Goal: Task Accomplishment & Management: Use online tool/utility

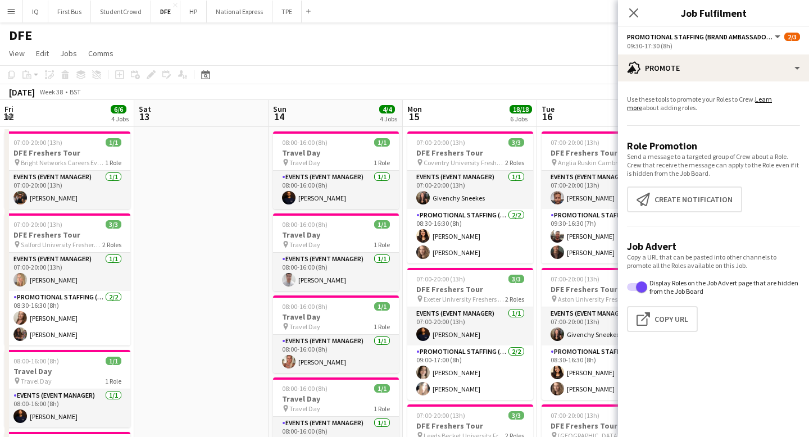
scroll to position [0, 516]
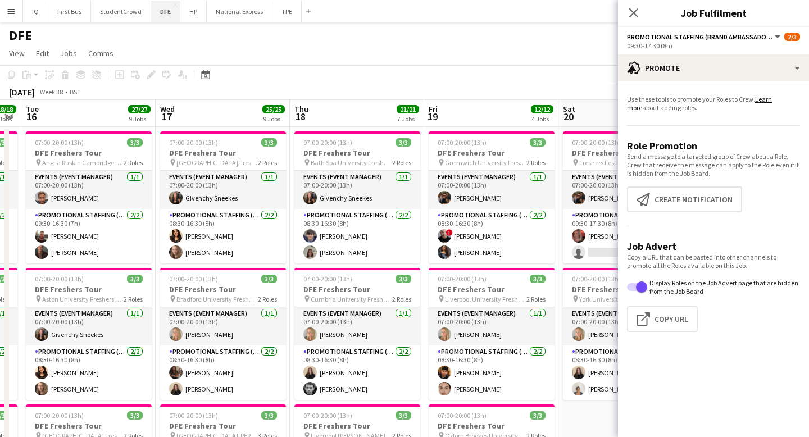
click at [168, 11] on button "DFE Close" at bounding box center [165, 12] width 29 height 22
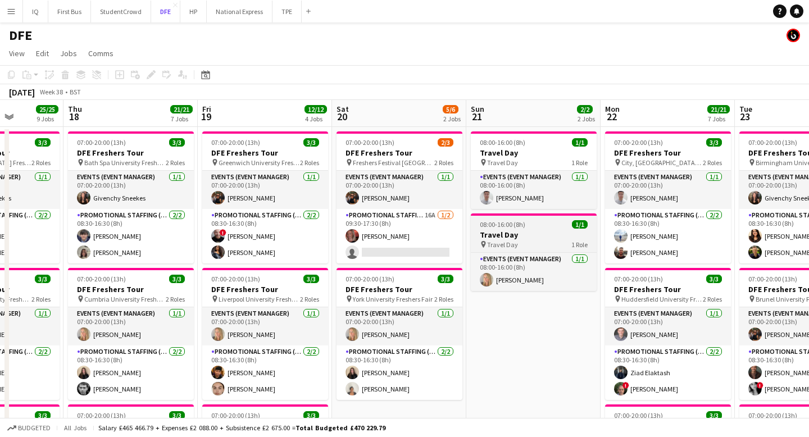
scroll to position [0, 343]
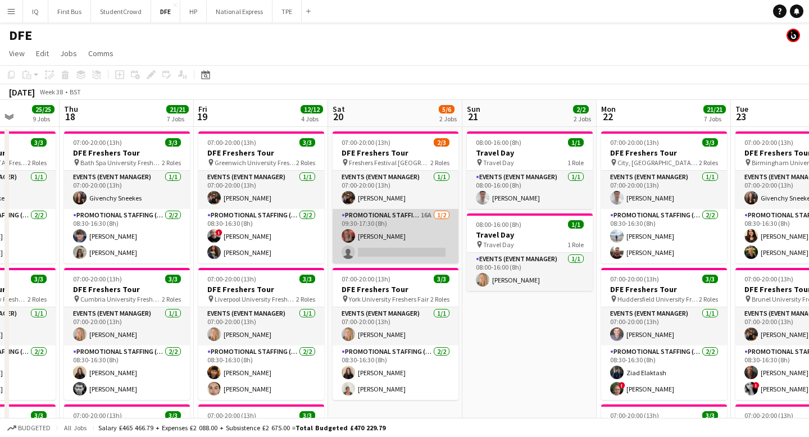
click at [410, 256] on app-card-role "Promotional Staffing (Brand Ambassadors) 16A [DATE] 09:30-17:30 (8h) [PERSON_NA…" at bounding box center [396, 236] width 126 height 55
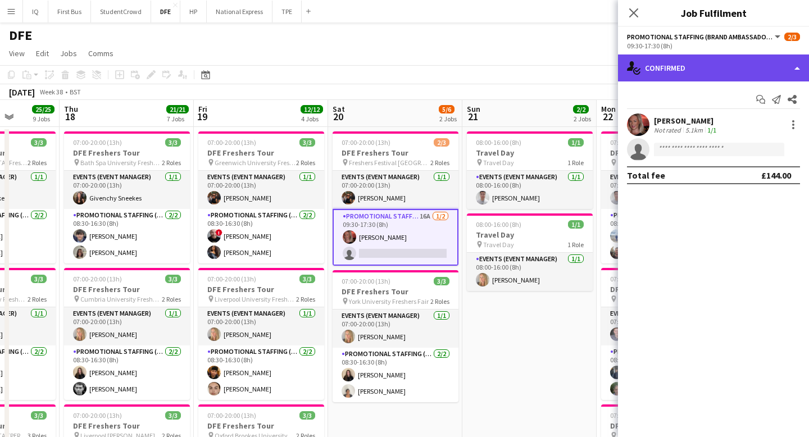
click at [712, 66] on div "single-neutral-actions-check-2 Confirmed" at bounding box center [713, 68] width 191 height 27
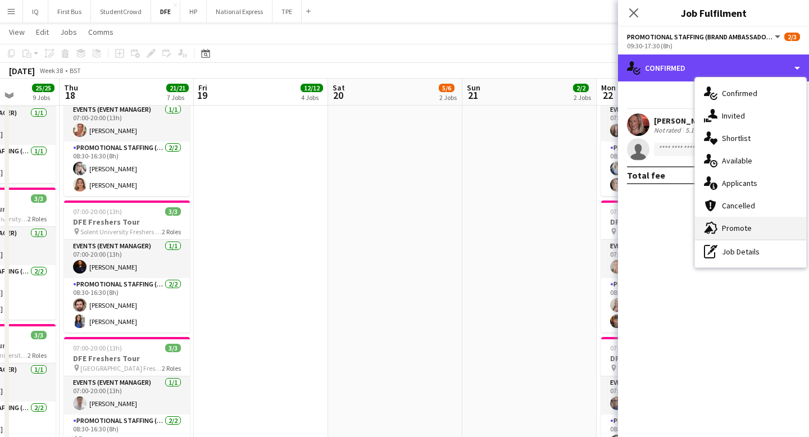
scroll to position [646, 0]
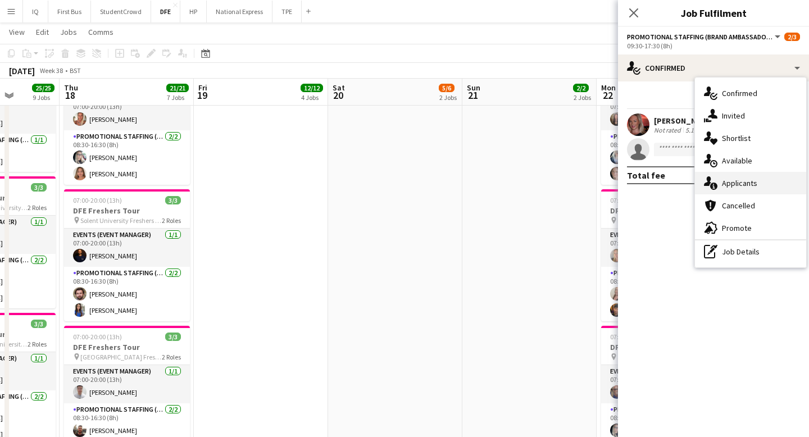
click at [746, 188] on span "Applicants" at bounding box center [739, 183] width 35 height 10
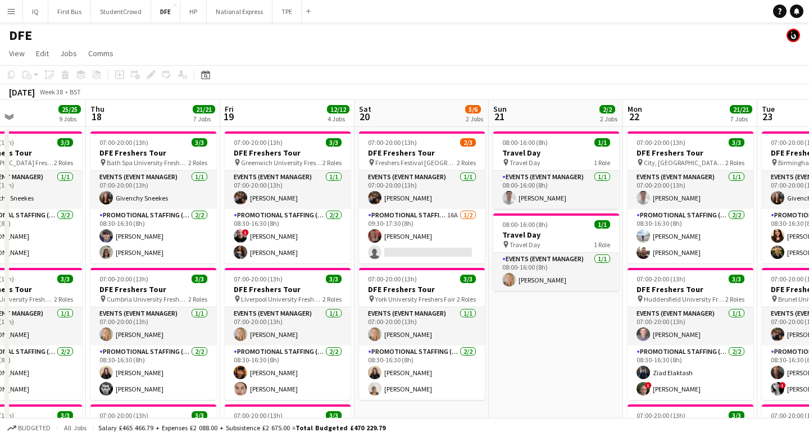
scroll to position [0, 462]
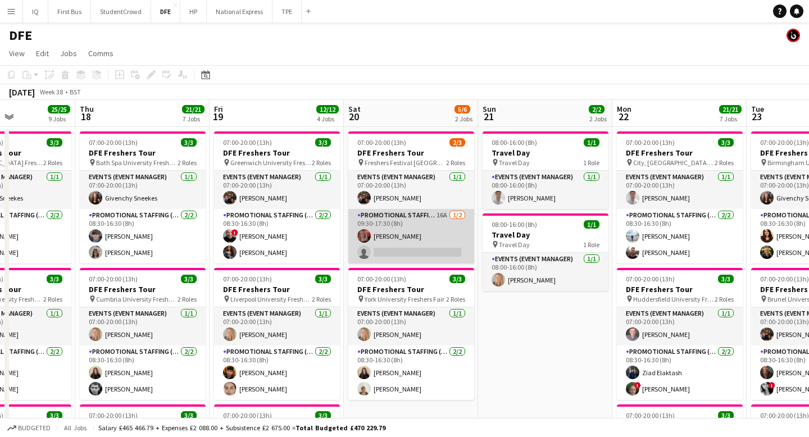
click at [411, 255] on app-card-role "Promotional Staffing (Brand Ambassadors) 16A [DATE] 09:30-17:30 (8h) [PERSON_NA…" at bounding box center [411, 236] width 126 height 55
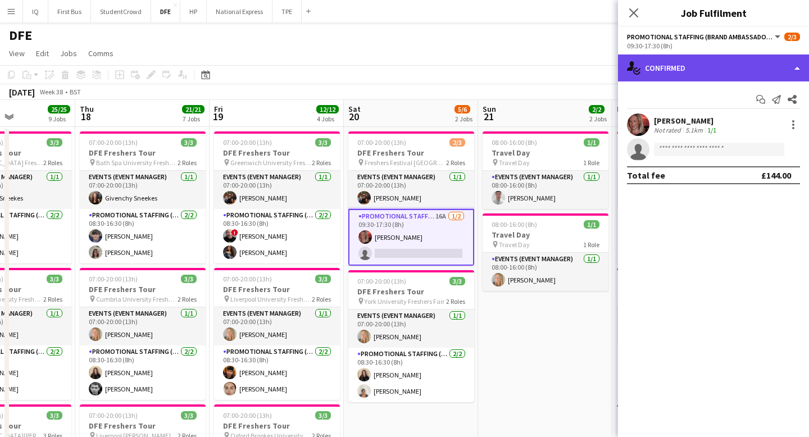
click at [687, 71] on div "single-neutral-actions-check-2 Confirmed" at bounding box center [713, 68] width 191 height 27
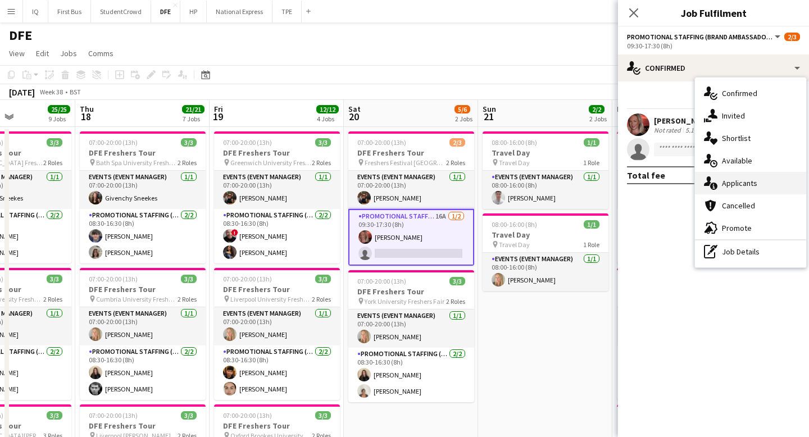
click at [742, 185] on span "Applicants" at bounding box center [739, 183] width 35 height 10
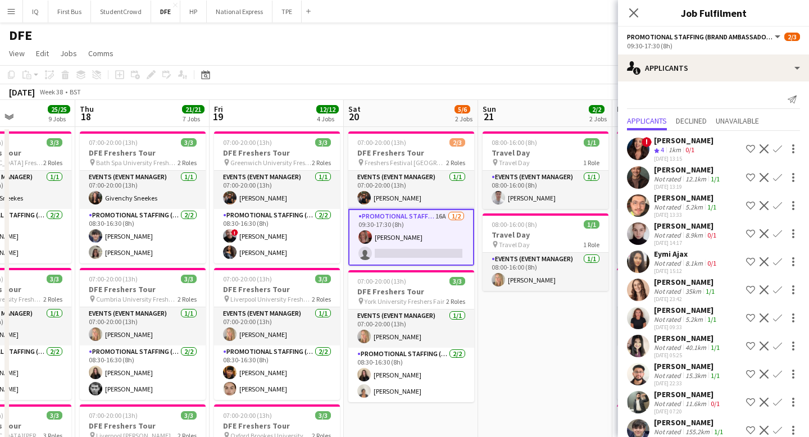
scroll to position [46, 0]
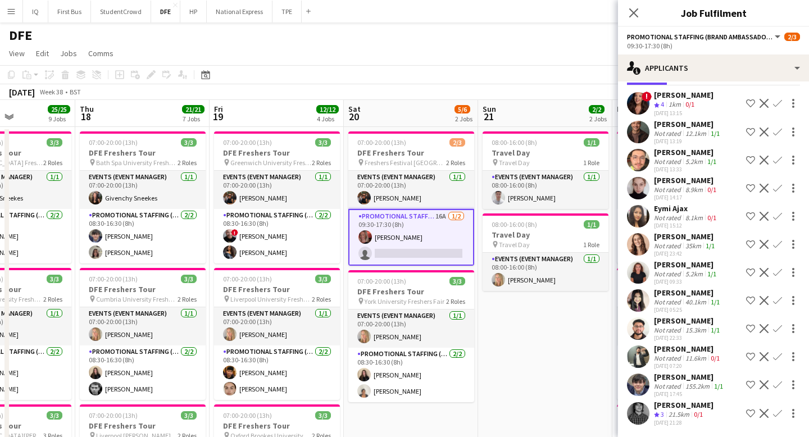
click at [686, 268] on div "[PERSON_NAME]" at bounding box center [686, 265] width 65 height 10
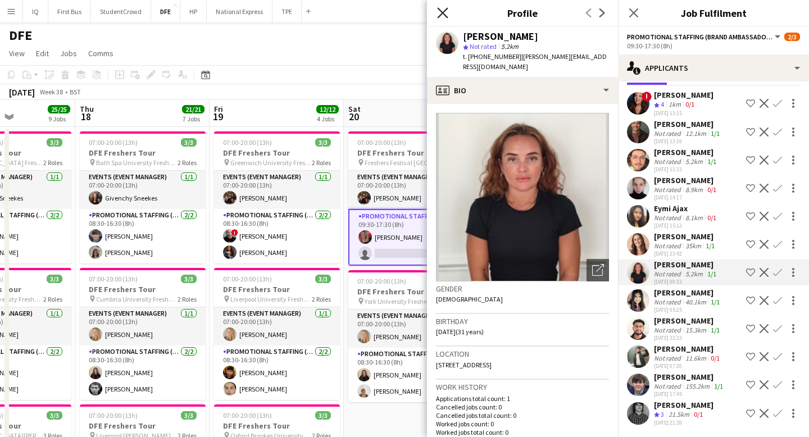
click at [441, 10] on icon "Close pop-in" at bounding box center [442, 12] width 11 height 11
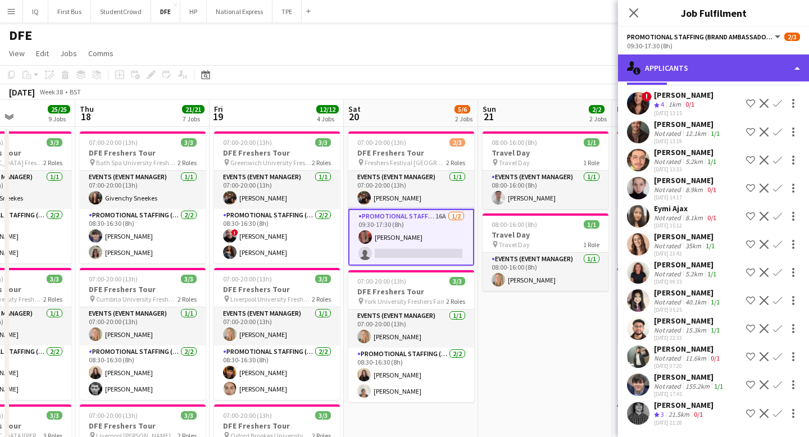
click at [676, 78] on div "single-neutral-actions-information Applicants" at bounding box center [713, 68] width 191 height 27
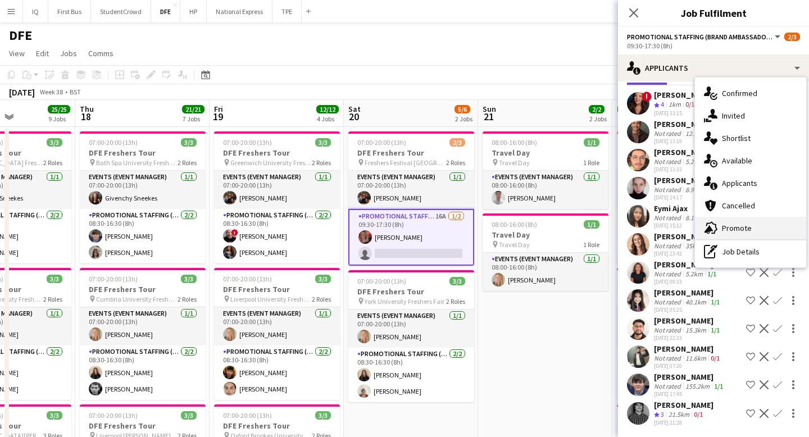
click at [736, 231] on span "Promote" at bounding box center [737, 228] width 30 height 10
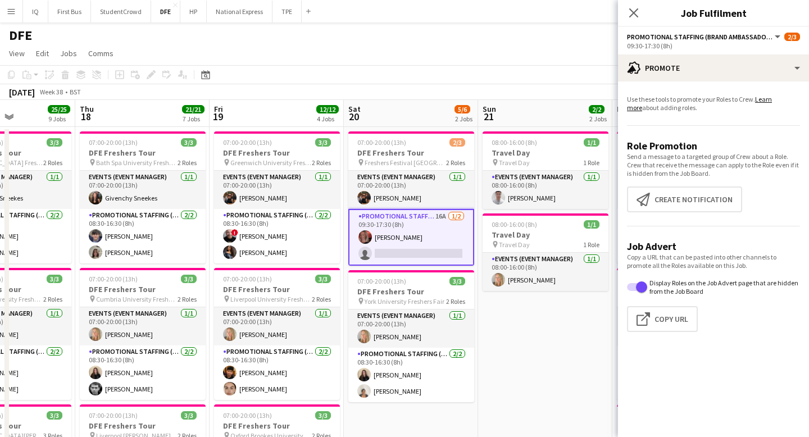
scroll to position [0, 0]
click at [649, 197] on app-icon "Create notification" at bounding box center [646, 199] width 18 height 13
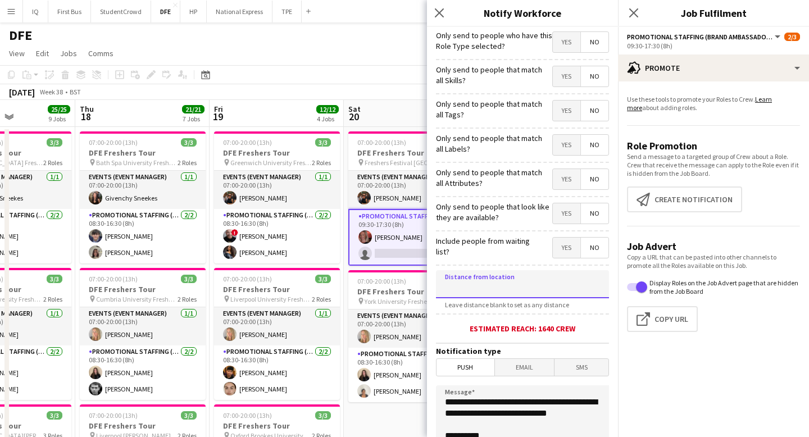
click at [486, 279] on input at bounding box center [522, 284] width 173 height 28
type input "****"
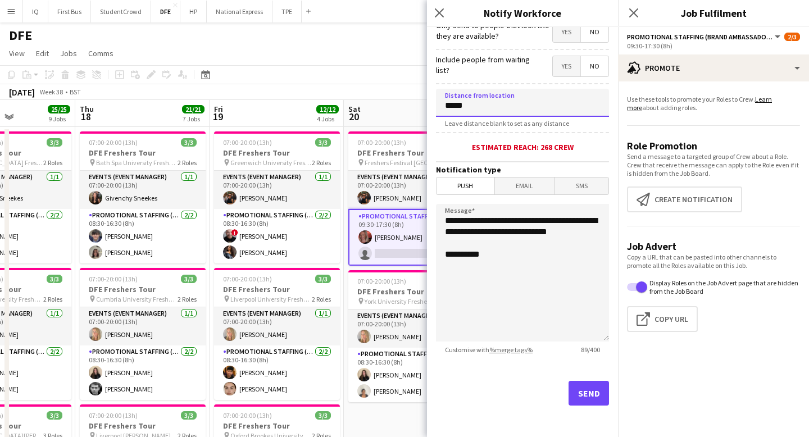
type input "*****"
click at [578, 397] on button "Send" at bounding box center [589, 393] width 40 height 25
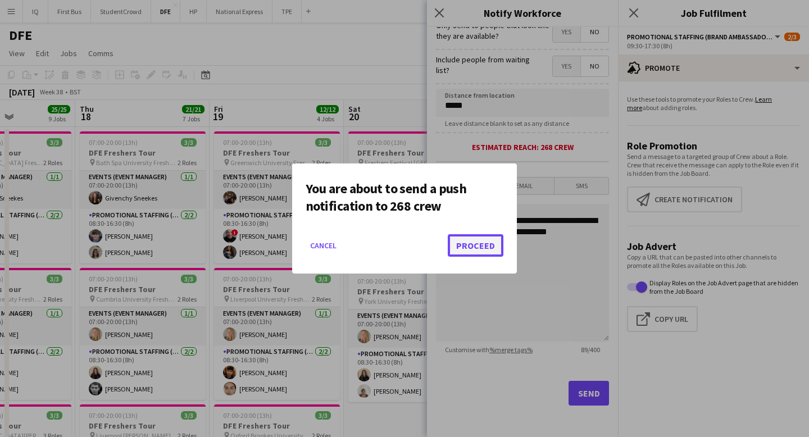
click at [472, 248] on button "Proceed" at bounding box center [476, 245] width 56 height 22
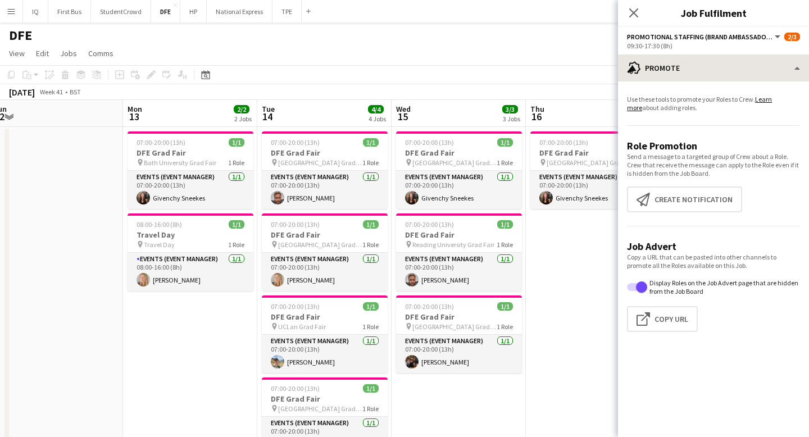
scroll to position [0, 567]
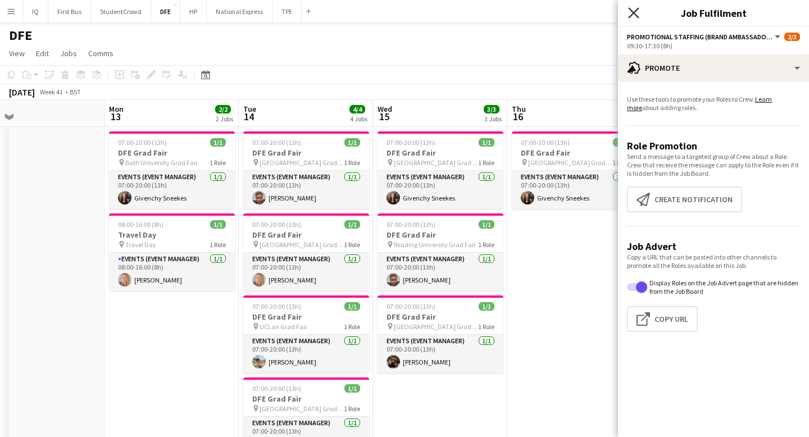
click at [635, 13] on icon at bounding box center [633, 12] width 11 height 11
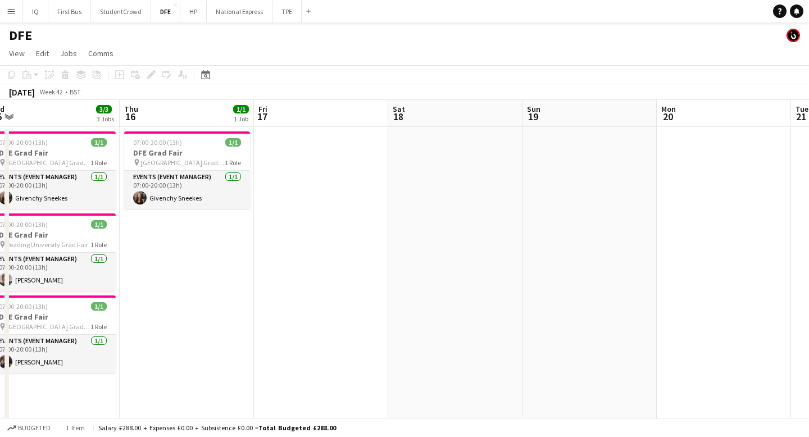
scroll to position [0, 460]
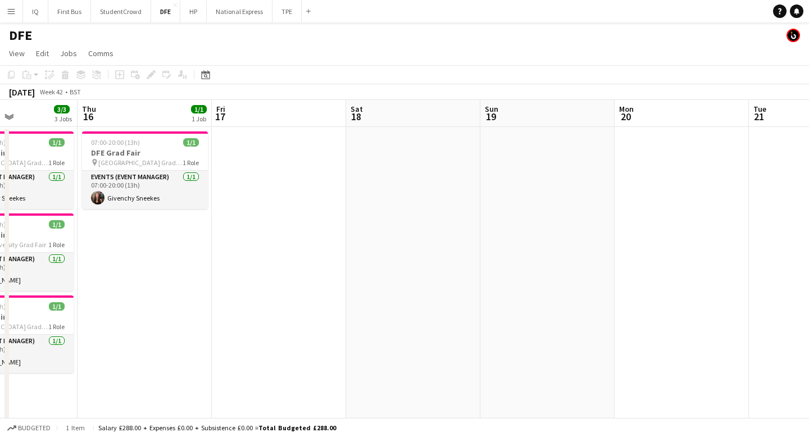
click at [12, 13] on app-icon "Menu" at bounding box center [11, 11] width 9 height 9
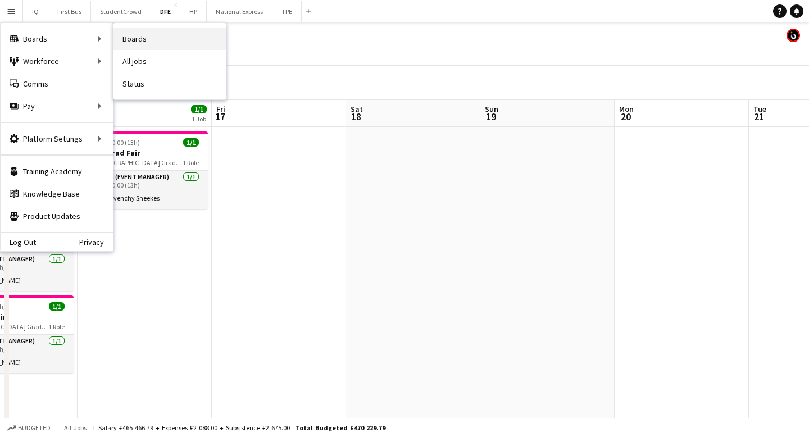
click at [143, 37] on link "Boards" at bounding box center [170, 39] width 112 height 22
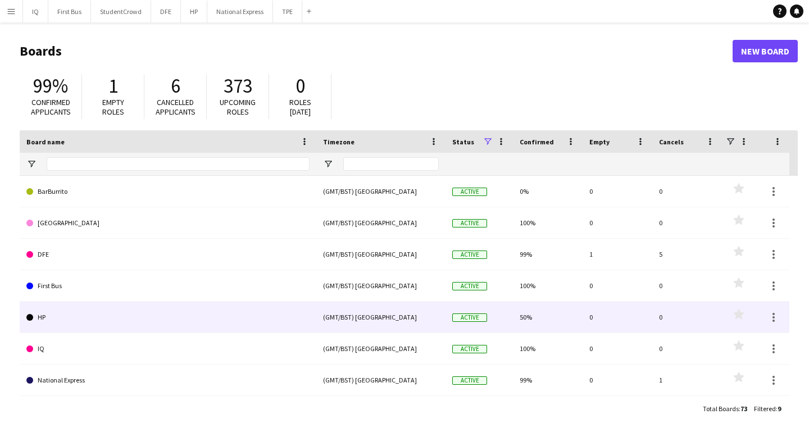
click at [414, 324] on div "(GMT/BST) [GEOGRAPHIC_DATA]" at bounding box center [380, 317] width 129 height 31
click at [131, 327] on link "HP" at bounding box center [167, 317] width 283 height 31
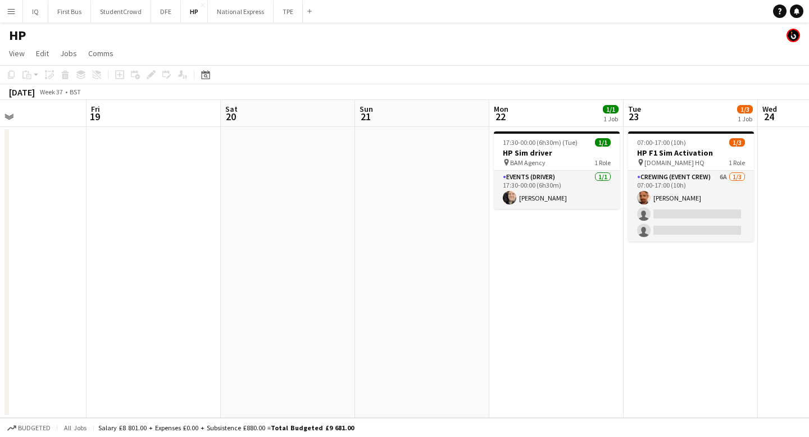
scroll to position [0, 427]
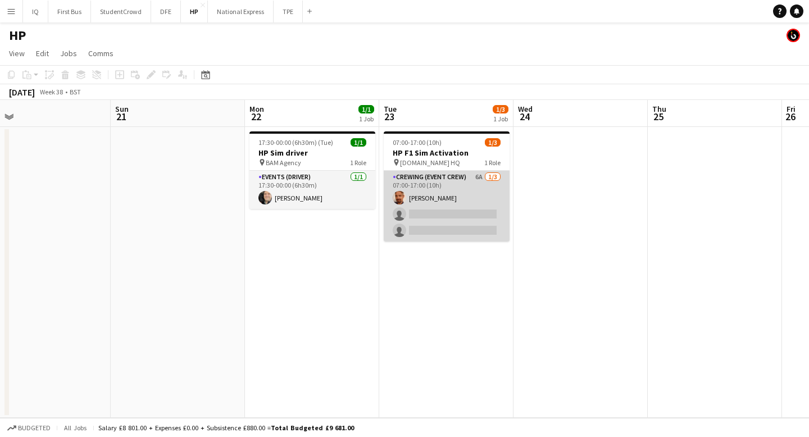
click at [459, 218] on app-card-role "Crewing (Event Crew) 6A [DATE] 07:00-17:00 (10h) [PERSON_NAME] single-neutral-a…" at bounding box center [447, 206] width 126 height 71
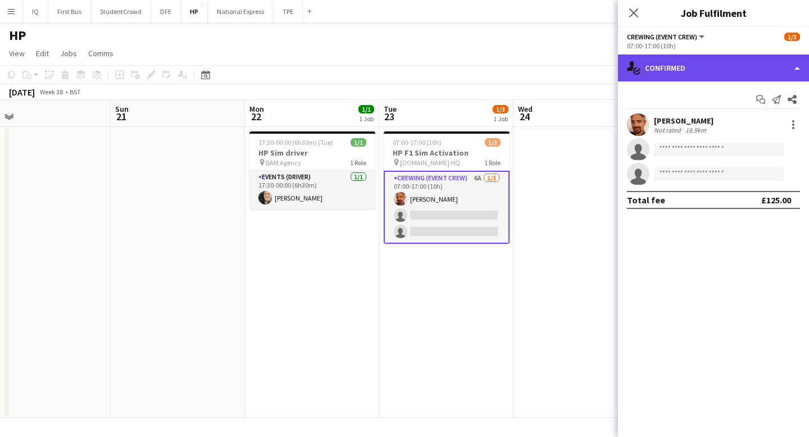
click at [691, 67] on div "single-neutral-actions-check-2 Confirmed" at bounding box center [713, 68] width 191 height 27
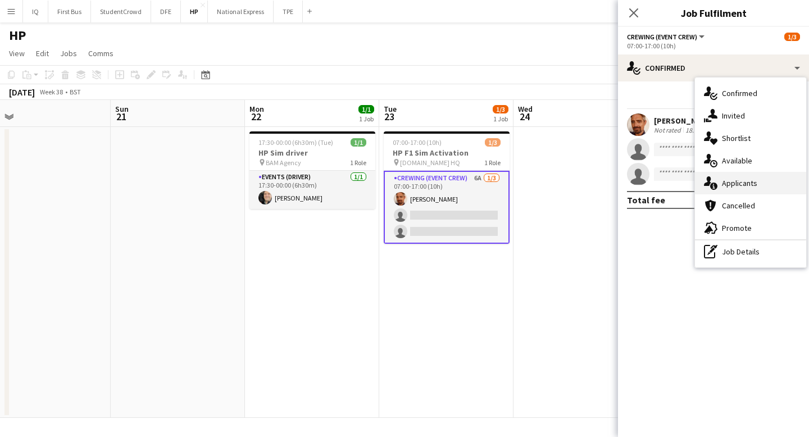
click at [741, 184] on span "Applicants" at bounding box center [739, 183] width 35 height 10
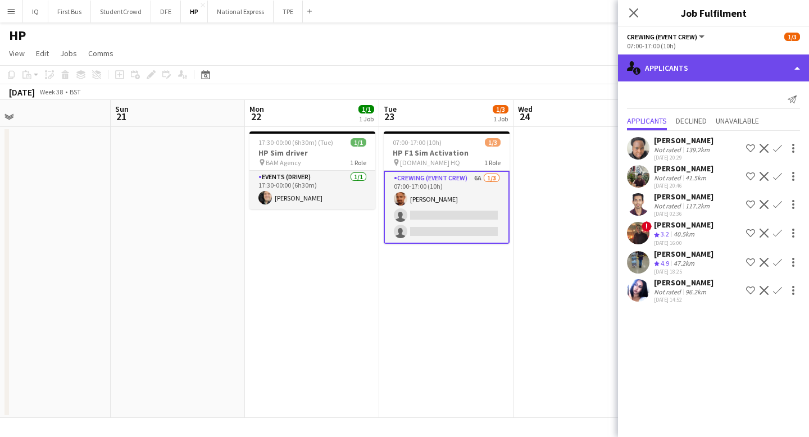
click at [671, 67] on div "single-neutral-actions-information Applicants" at bounding box center [713, 68] width 191 height 27
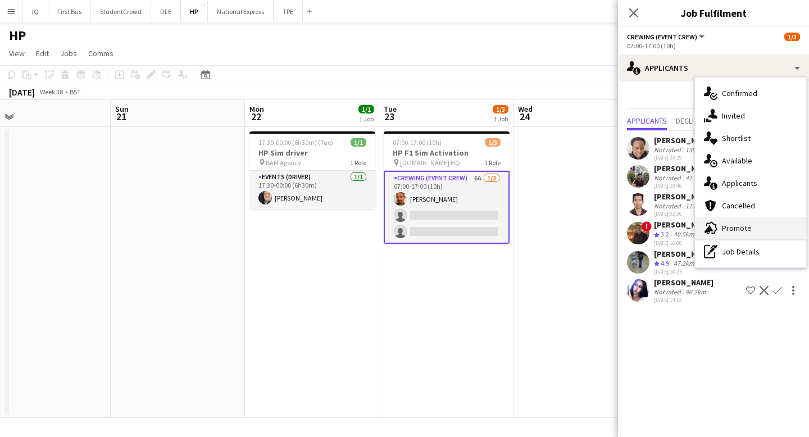
click at [727, 228] on span "Promote" at bounding box center [737, 228] width 30 height 10
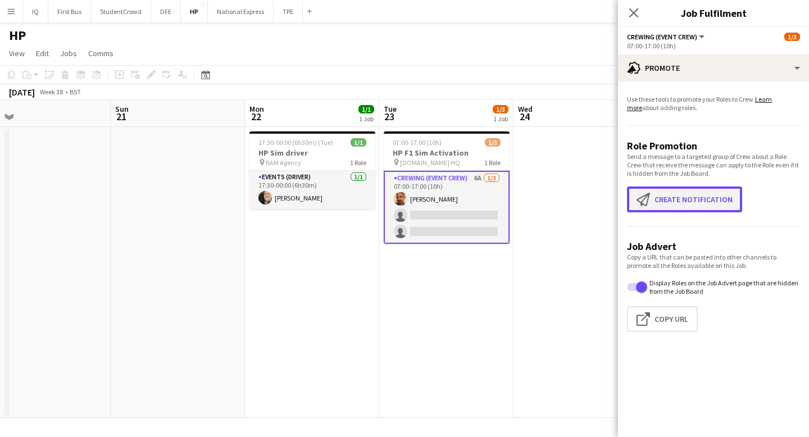
click at [694, 200] on button "Create notification Create notification" at bounding box center [684, 200] width 115 height 26
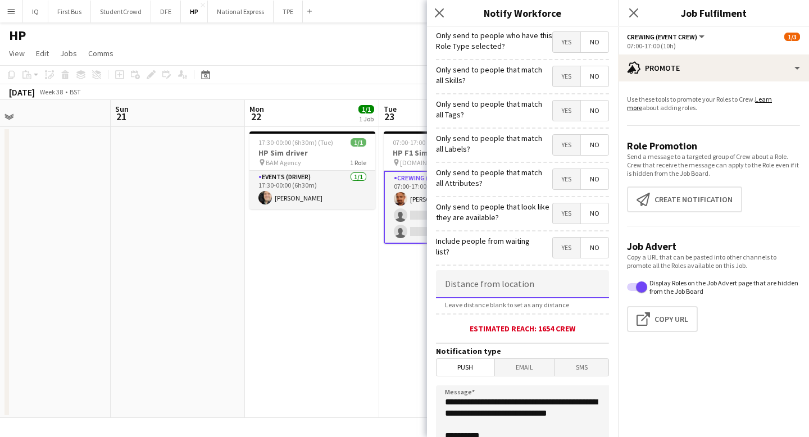
click at [504, 291] on input at bounding box center [522, 284] width 173 height 28
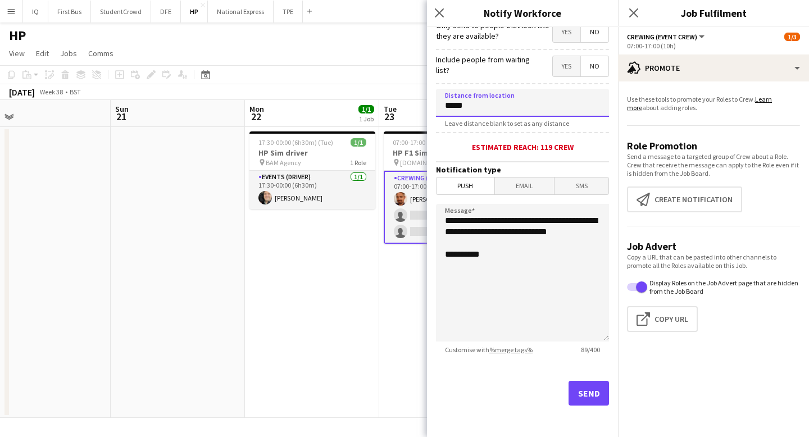
type input "*****"
click at [586, 396] on button "Send" at bounding box center [589, 393] width 40 height 25
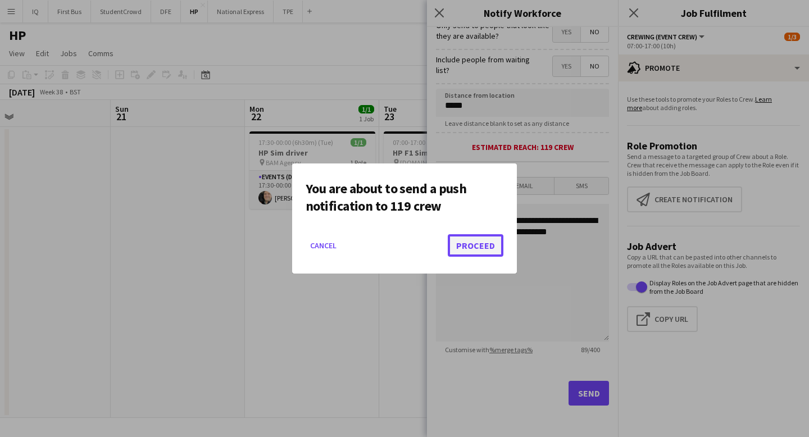
click at [484, 250] on button "Proceed" at bounding box center [476, 245] width 56 height 22
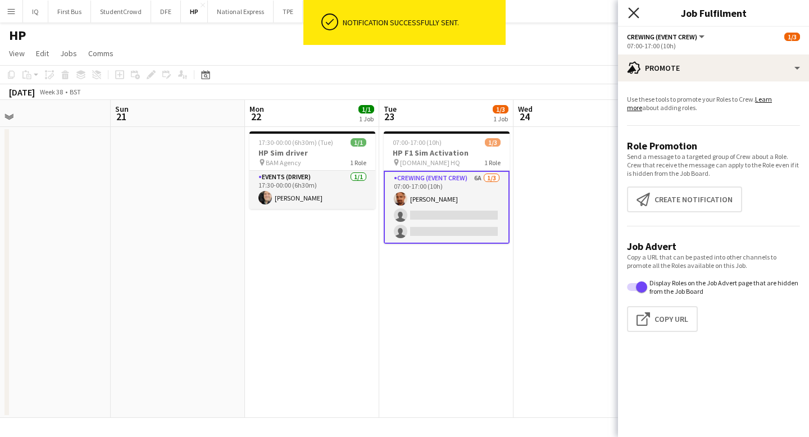
click at [636, 13] on icon "Close pop-in" at bounding box center [633, 12] width 11 height 11
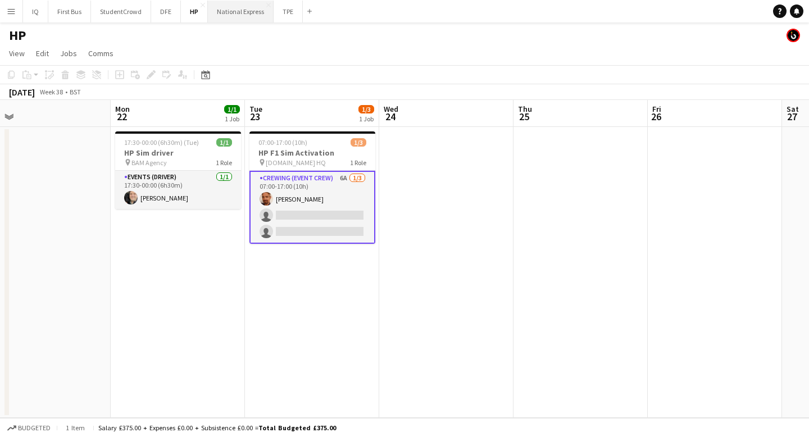
click at [237, 12] on button "National Express Close" at bounding box center [241, 12] width 66 height 22
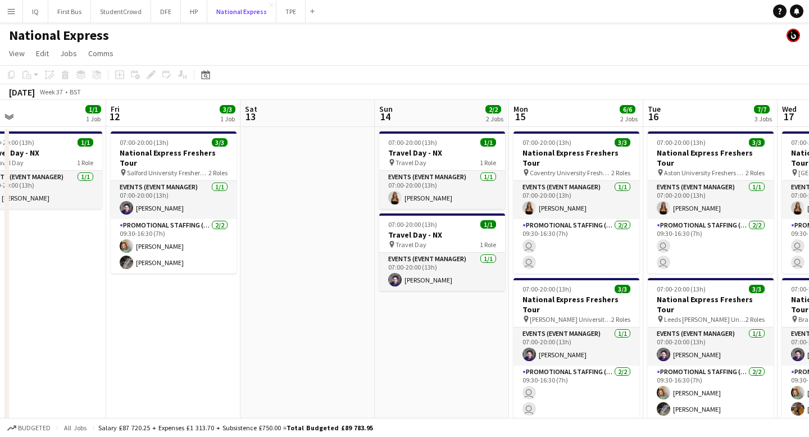
scroll to position [0, 438]
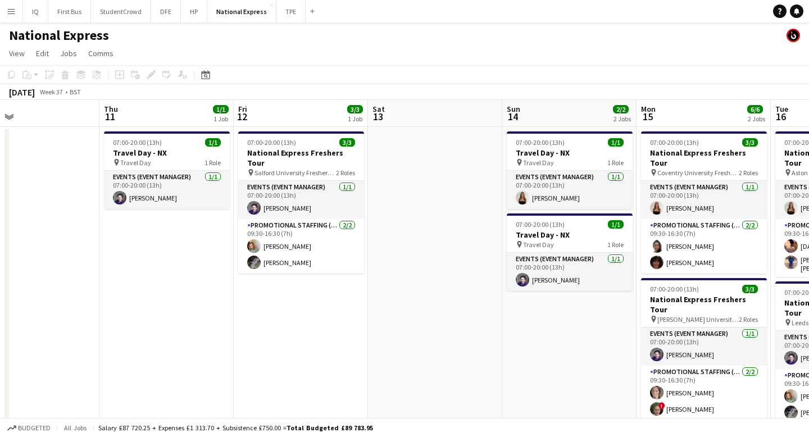
click at [479, 237] on app-date-cell at bounding box center [435, 359] width 134 height 465
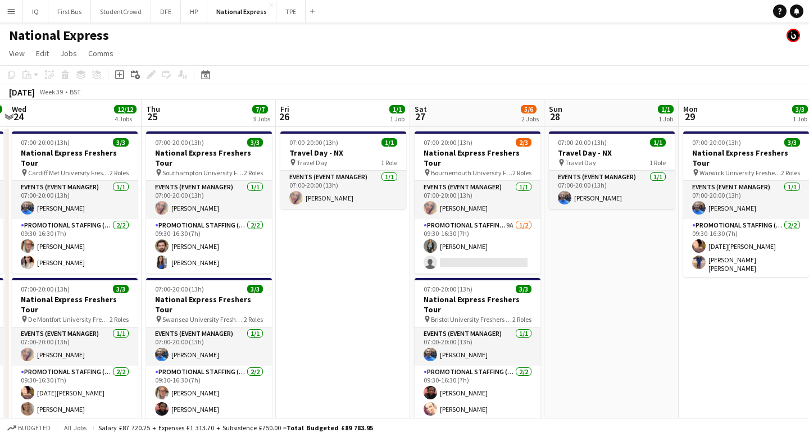
scroll to position [0, 427]
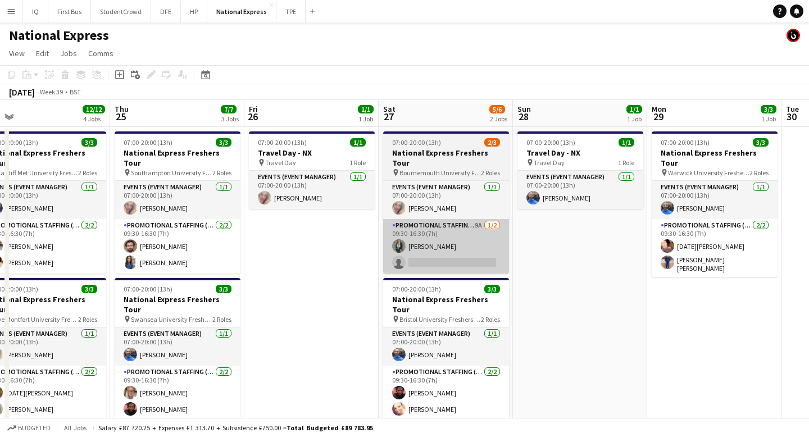
click at [469, 253] on app-card-role "Promotional Staffing (Brand Ambassadors) 9A [DATE] 09:30-16:30 (7h) [PERSON_NAM…" at bounding box center [446, 246] width 126 height 55
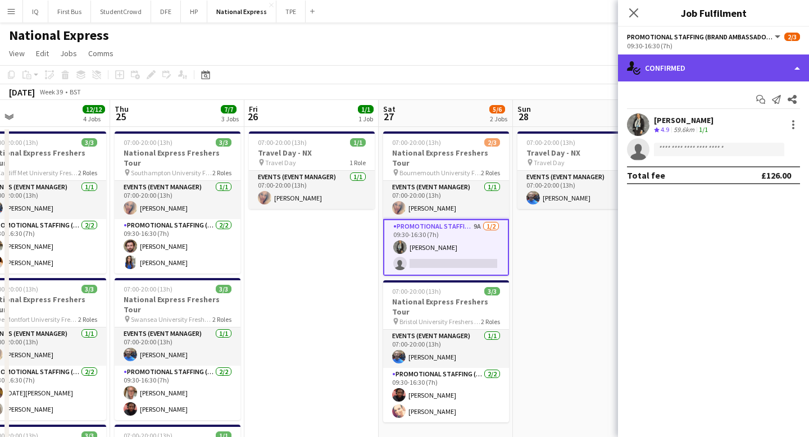
click at [679, 66] on div "single-neutral-actions-check-2 Confirmed" at bounding box center [713, 68] width 191 height 27
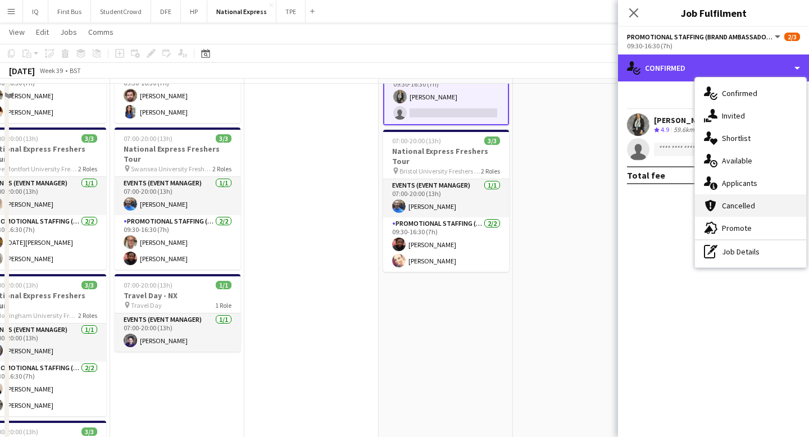
scroll to position [183, 0]
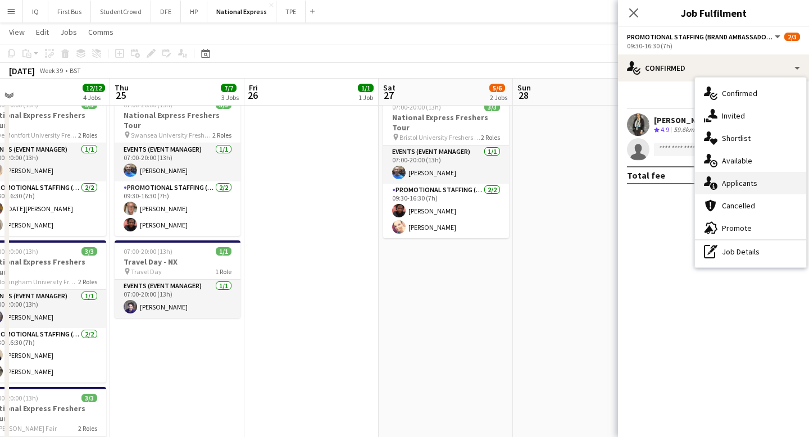
click at [747, 184] on span "Applicants" at bounding box center [739, 183] width 35 height 10
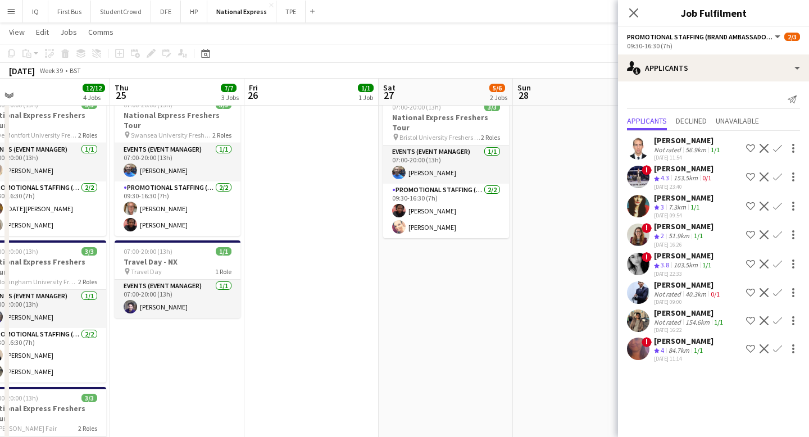
click at [703, 341] on div "[PERSON_NAME]" at bounding box center [684, 341] width 60 height 10
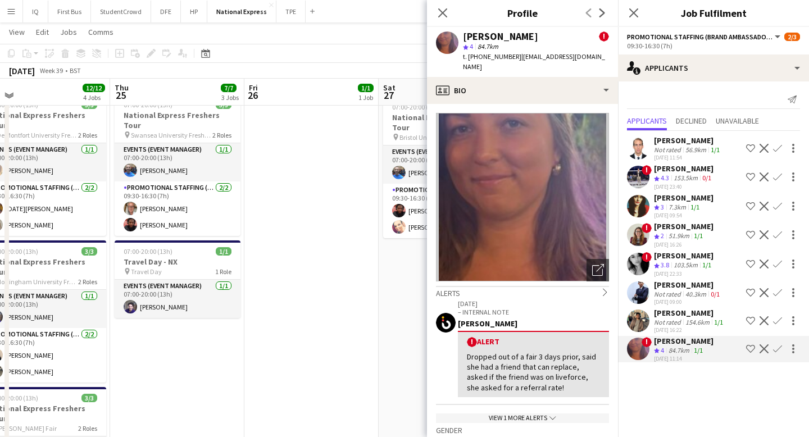
click at [673, 371] on div "Send notification Applicants Declined Unavailable [PERSON_NAME] Not rated 56.9k…" at bounding box center [713, 227] width 191 height 292
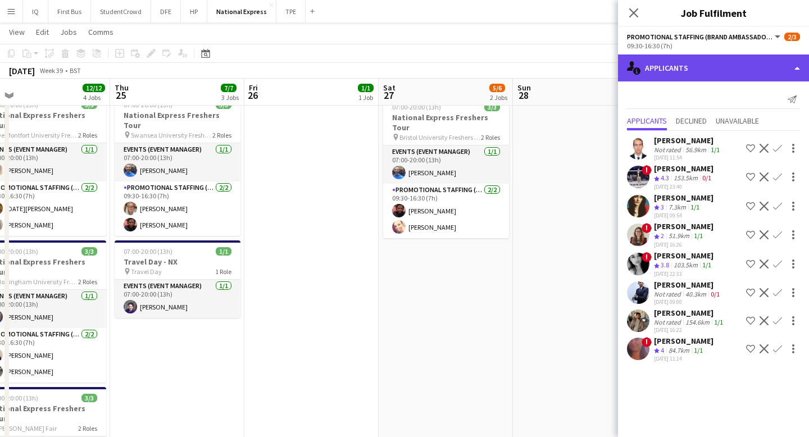
click at [678, 70] on div "single-neutral-actions-information Applicants" at bounding box center [713, 68] width 191 height 27
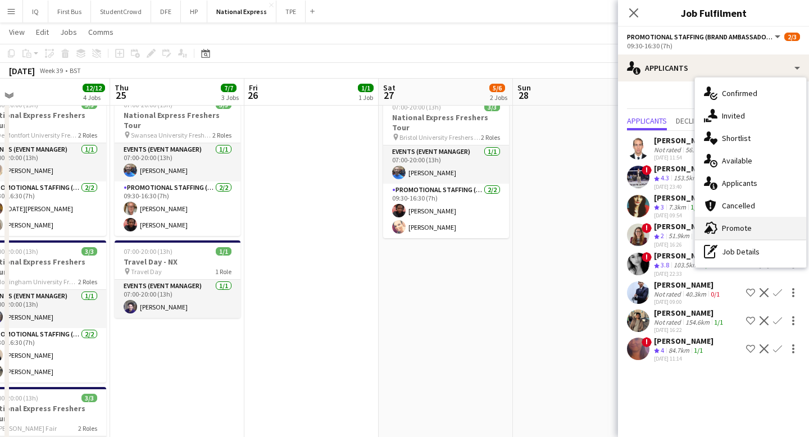
click at [737, 230] on span "Promote" at bounding box center [737, 228] width 30 height 10
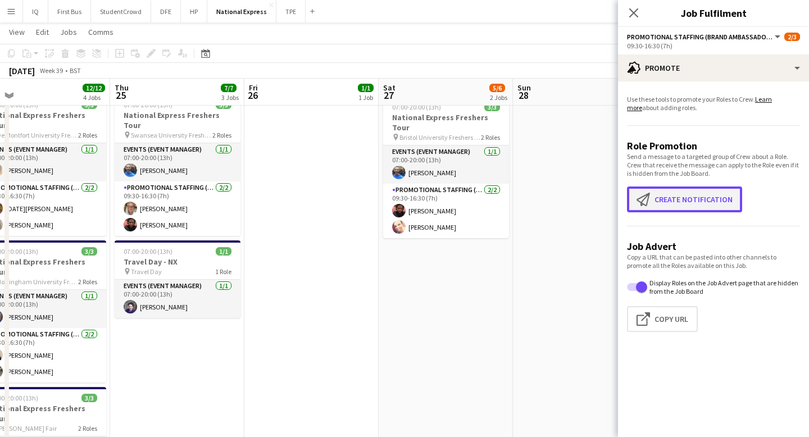
click at [674, 198] on button "Create notification Create notification" at bounding box center [684, 200] width 115 height 26
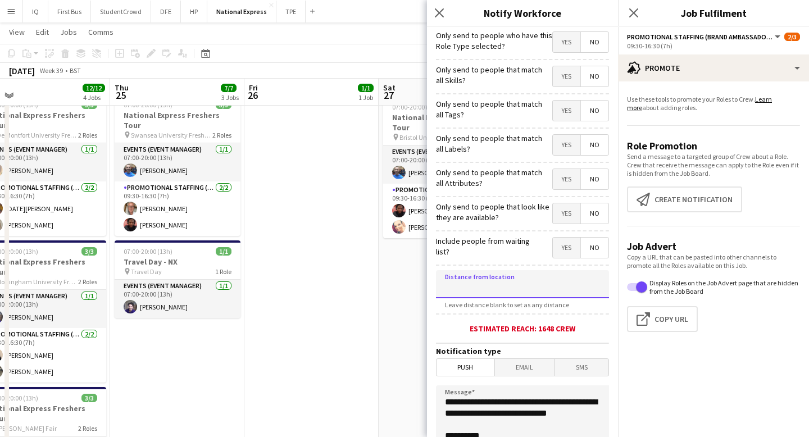
click at [511, 292] on input at bounding box center [522, 284] width 173 height 28
type input "****"
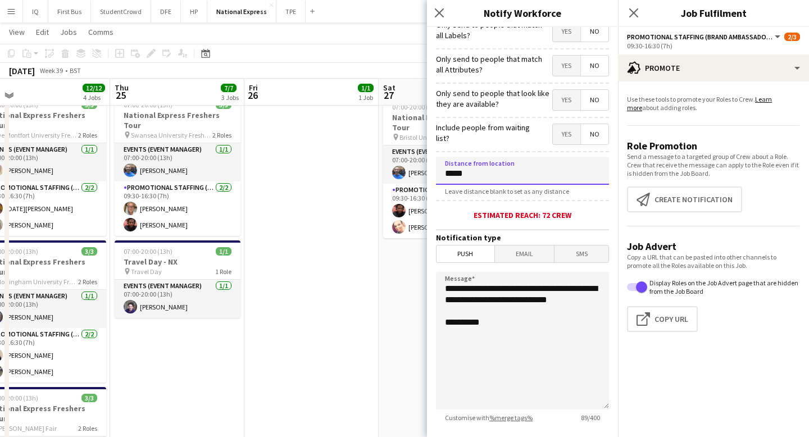
scroll to position [184, 0]
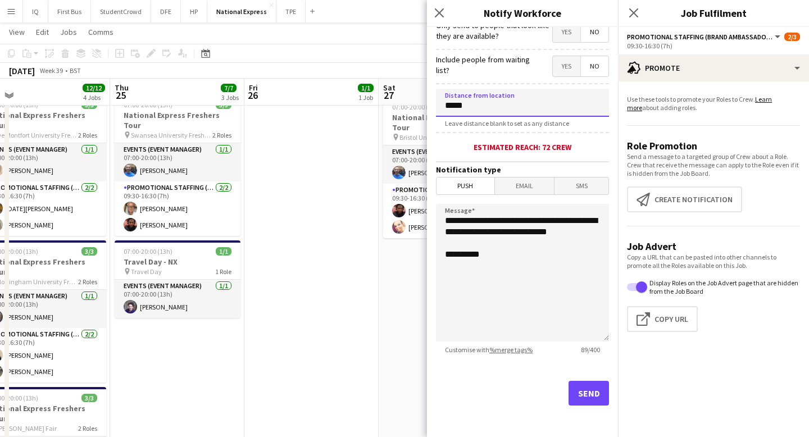
type input "*****"
click at [583, 389] on button "Send" at bounding box center [589, 393] width 40 height 25
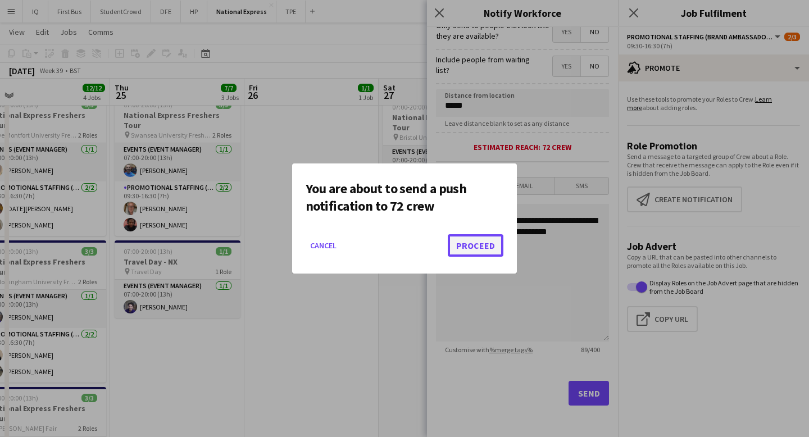
click at [478, 248] on button "Proceed" at bounding box center [476, 245] width 56 height 22
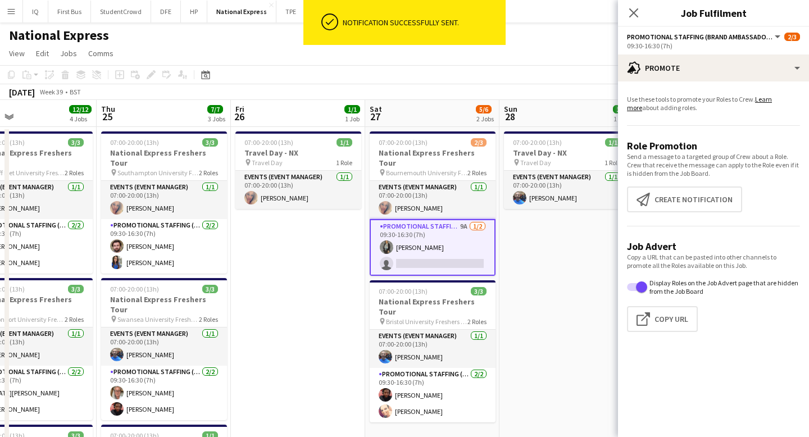
scroll to position [0, 442]
click at [633, 13] on icon at bounding box center [633, 12] width 11 height 11
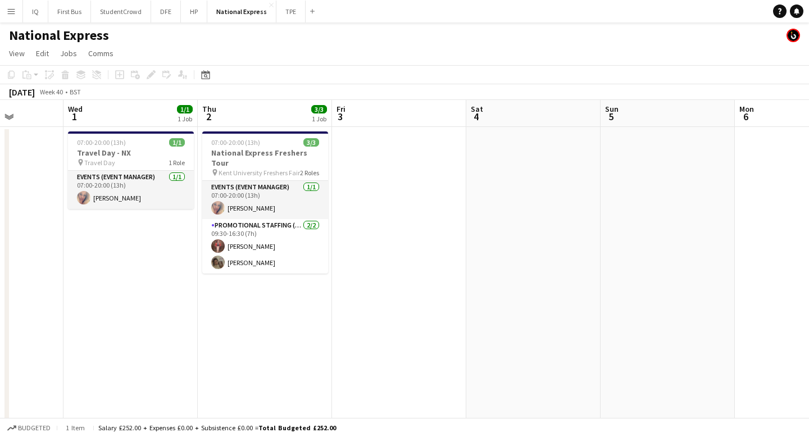
scroll to position [0, 488]
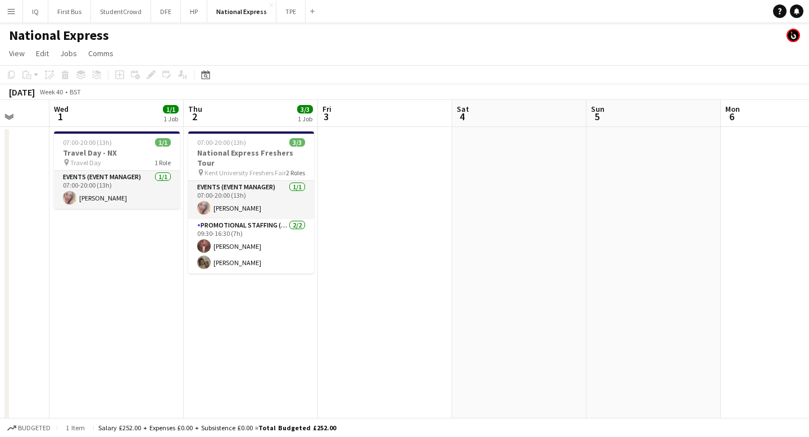
click at [13, 8] on app-icon "Menu" at bounding box center [11, 11] width 9 height 9
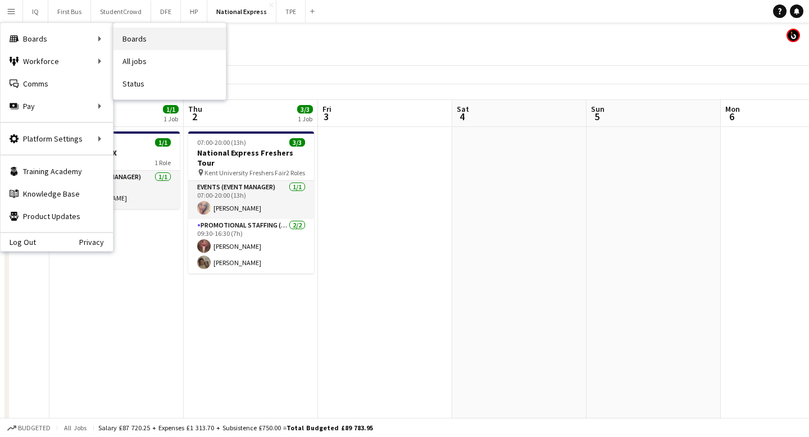
click at [139, 42] on link "Boards" at bounding box center [170, 39] width 112 height 22
